Goal: Find specific page/section: Find specific page/section

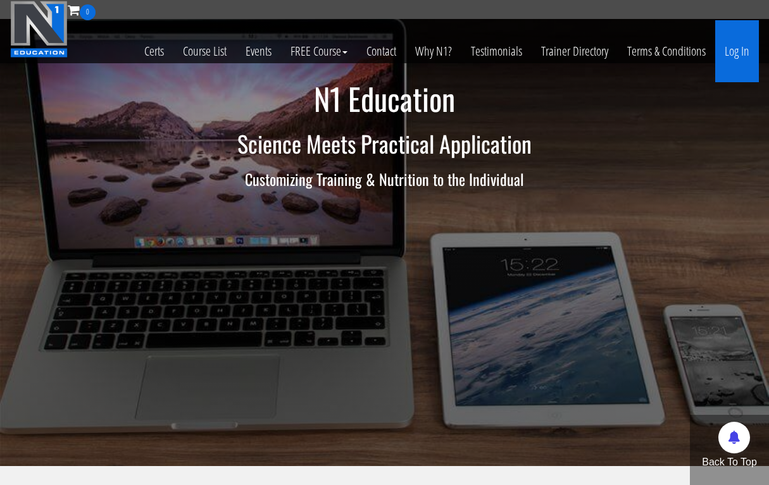
click at [728, 45] on link "Log In" at bounding box center [737, 51] width 44 height 62
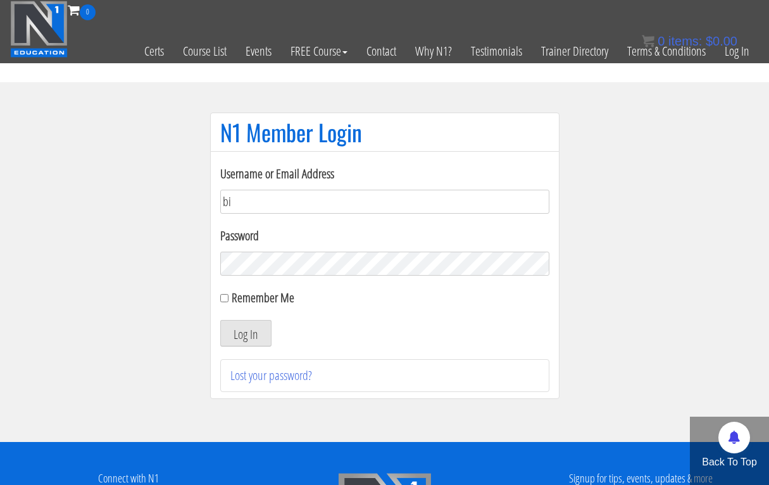
type input "biostrengthcoaching00@gmail.com"
click at [245, 333] on button "Log In" at bounding box center [245, 333] width 51 height 27
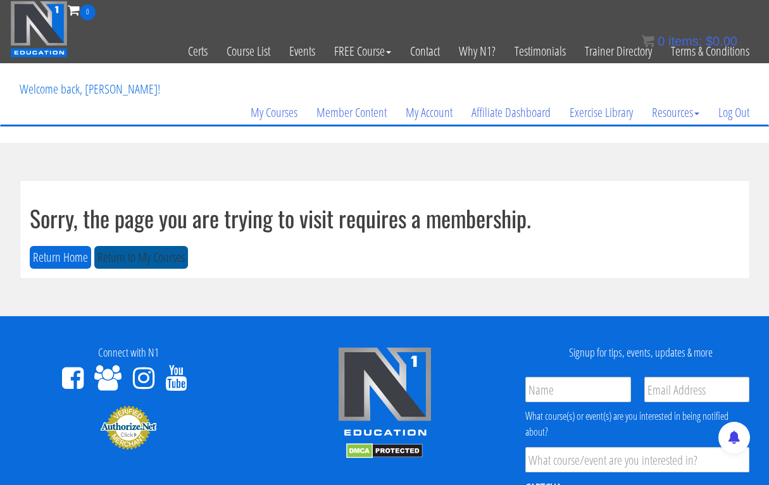
click at [166, 261] on button "Return to My Courses" at bounding box center [141, 257] width 94 height 23
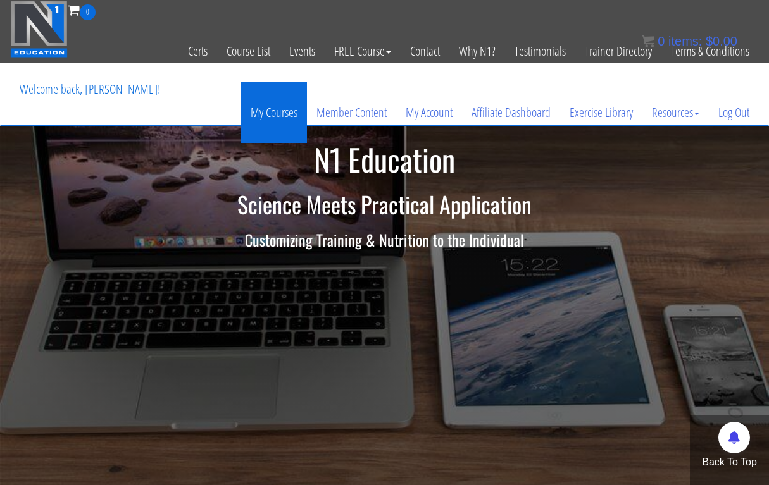
click at [257, 112] on link "My Courses" at bounding box center [274, 112] width 66 height 61
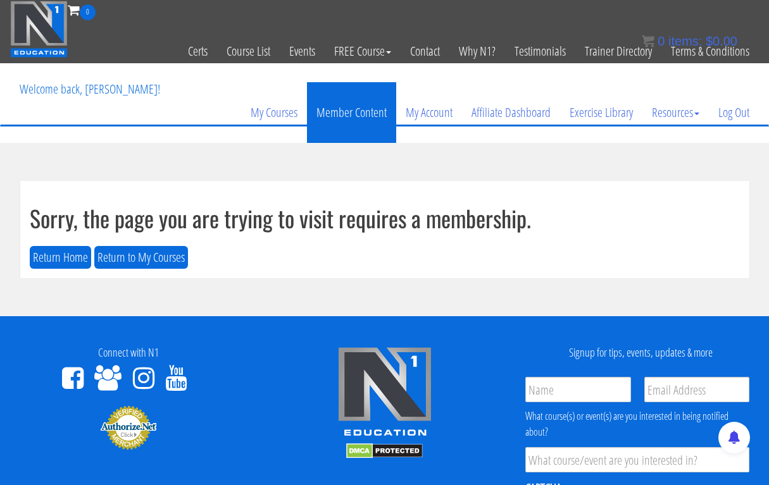
click at [345, 109] on link "Member Content" at bounding box center [351, 112] width 89 height 61
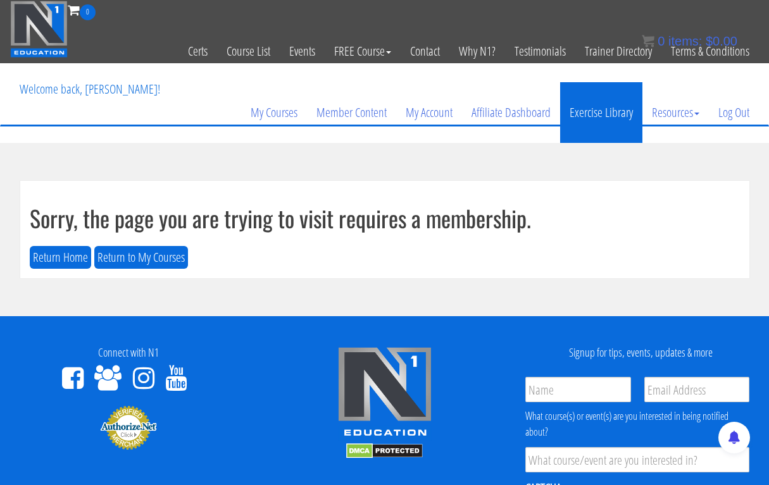
click at [607, 122] on link "Exercise Library" at bounding box center [601, 112] width 82 height 61
